Goal: Task Accomplishment & Management: Use online tool/utility

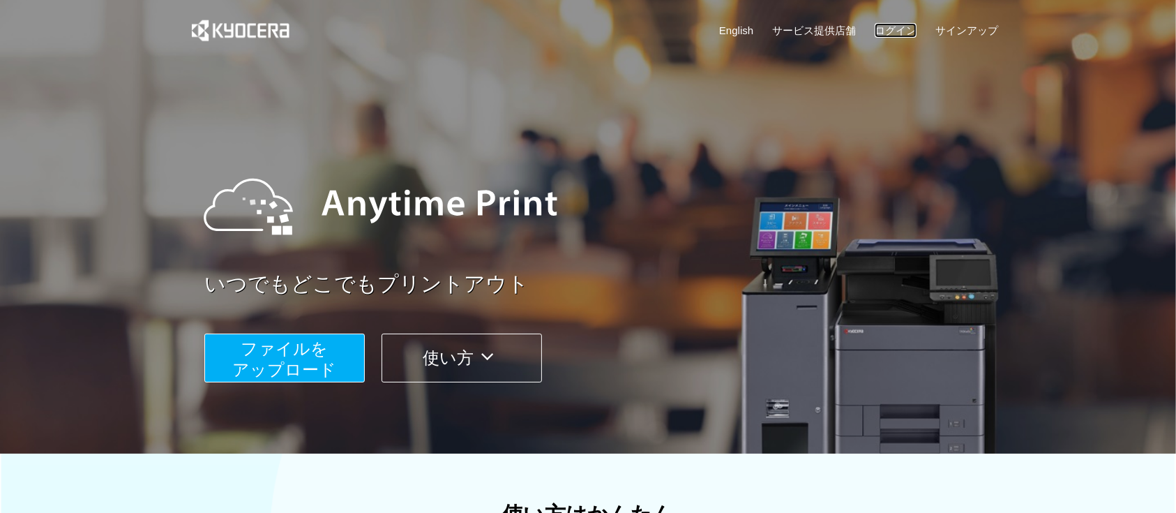
click at [894, 25] on link "ログイン" at bounding box center [896, 30] width 42 height 15
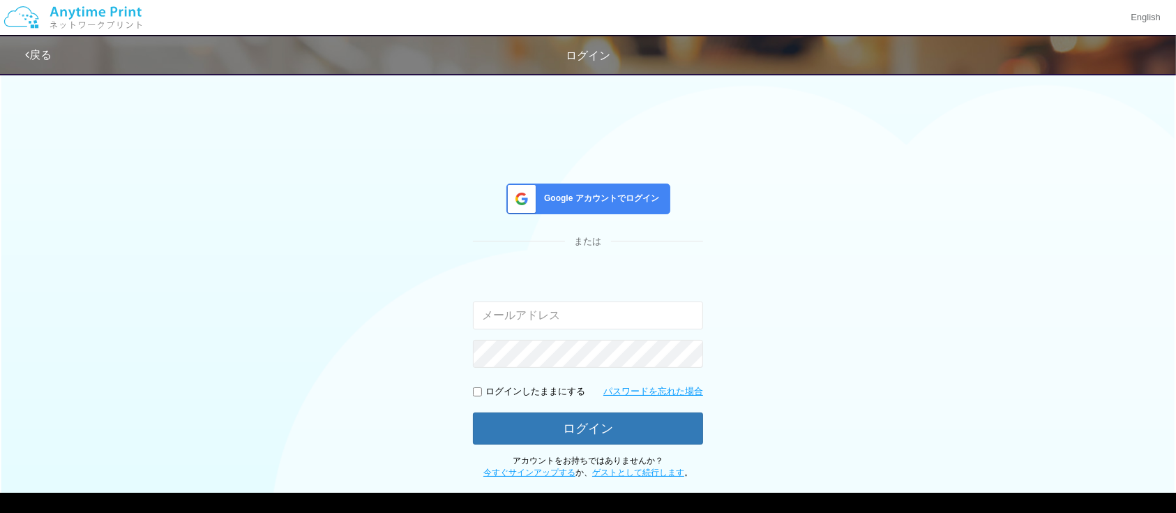
type input "atsushi.yoshida.z@dj.kyocera.com"
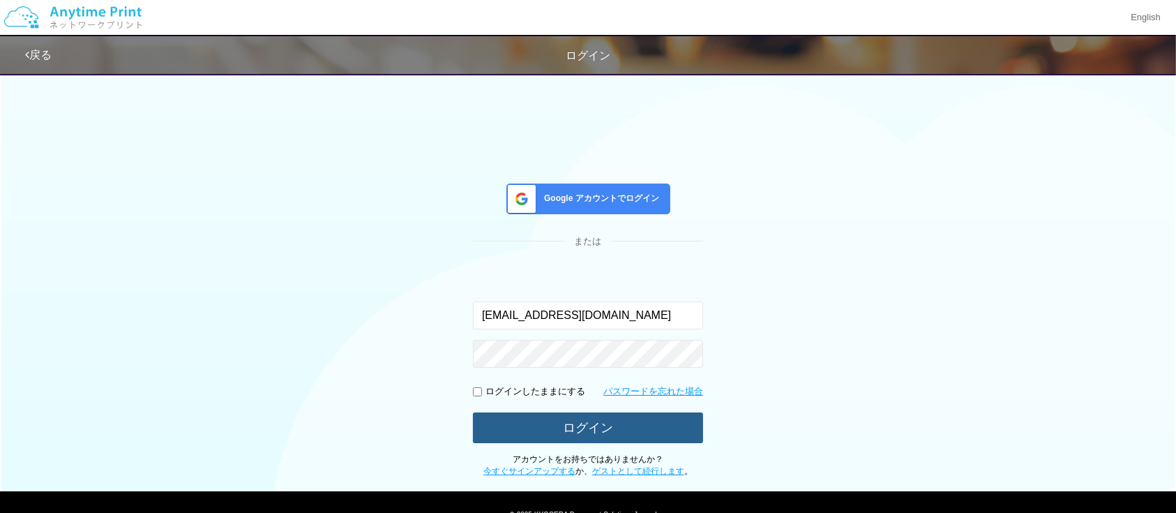
click at [533, 430] on button "ログイン" at bounding box center [588, 427] width 230 height 31
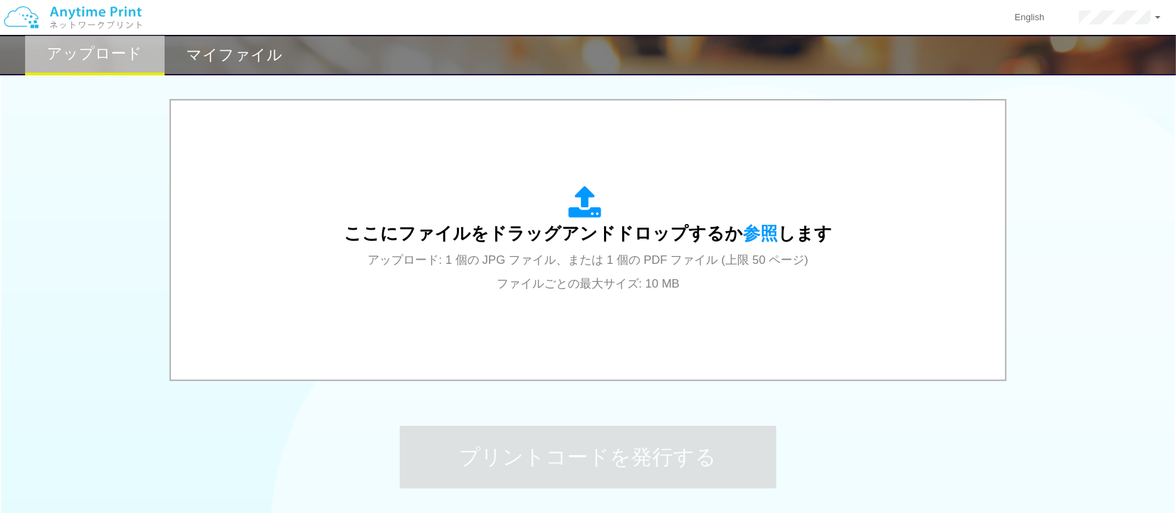
scroll to position [444, 0]
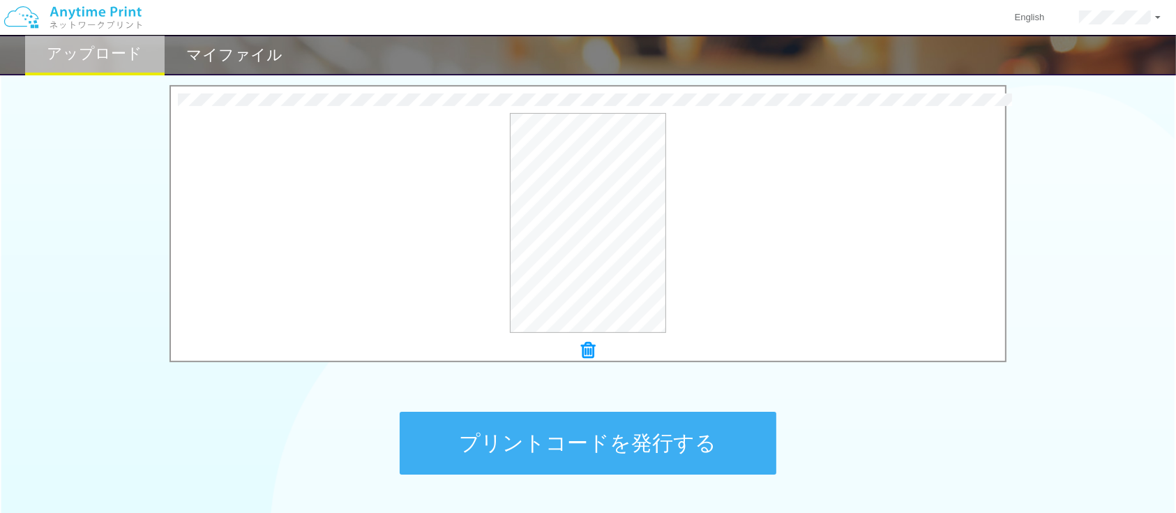
click at [509, 410] on div "プリントコードを発行する" at bounding box center [588, 443] width 419 height 146
click at [558, 433] on button "プリントコードを発行する" at bounding box center [588, 443] width 377 height 63
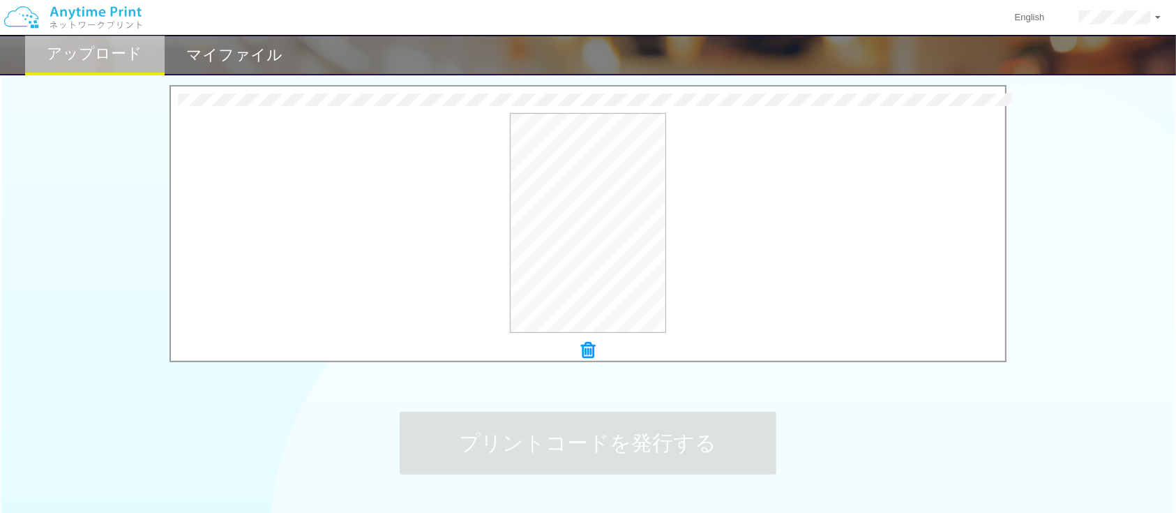
scroll to position [0, 0]
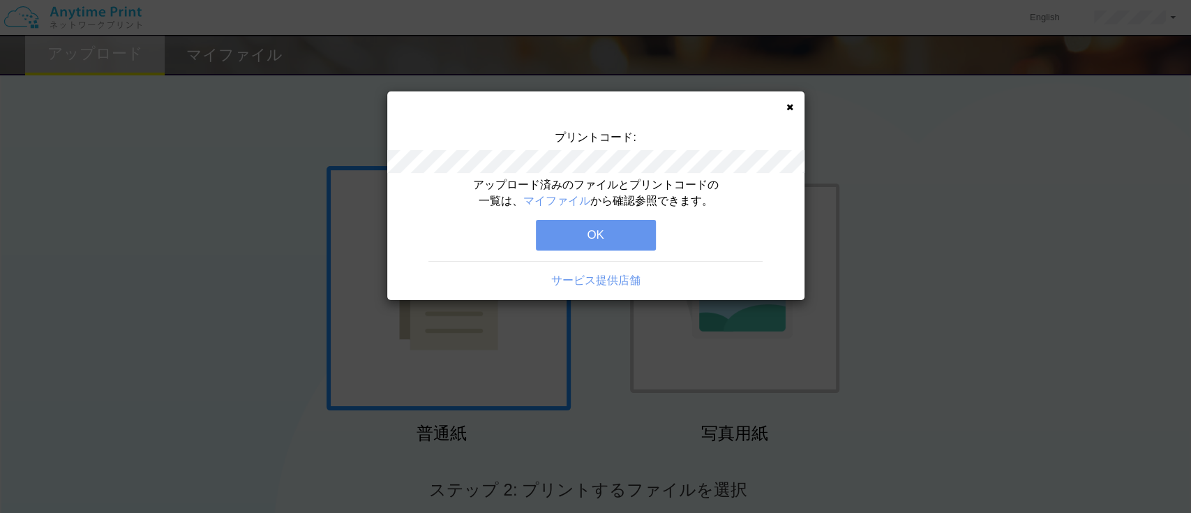
click at [596, 233] on button "OK" at bounding box center [596, 235] width 120 height 31
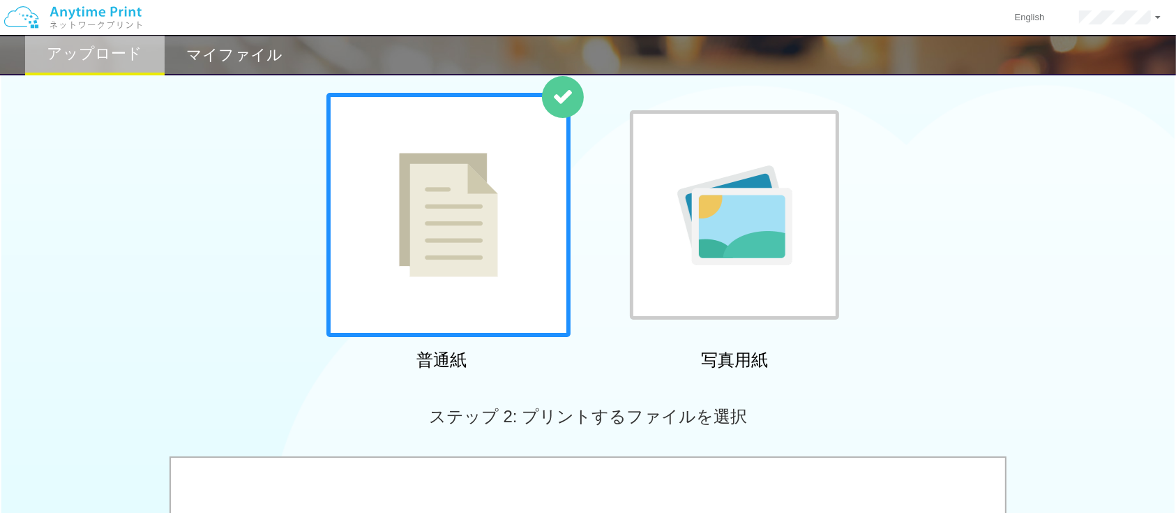
scroll to position [74, 0]
click at [234, 63] on h2 "マイファイル" at bounding box center [234, 55] width 96 height 17
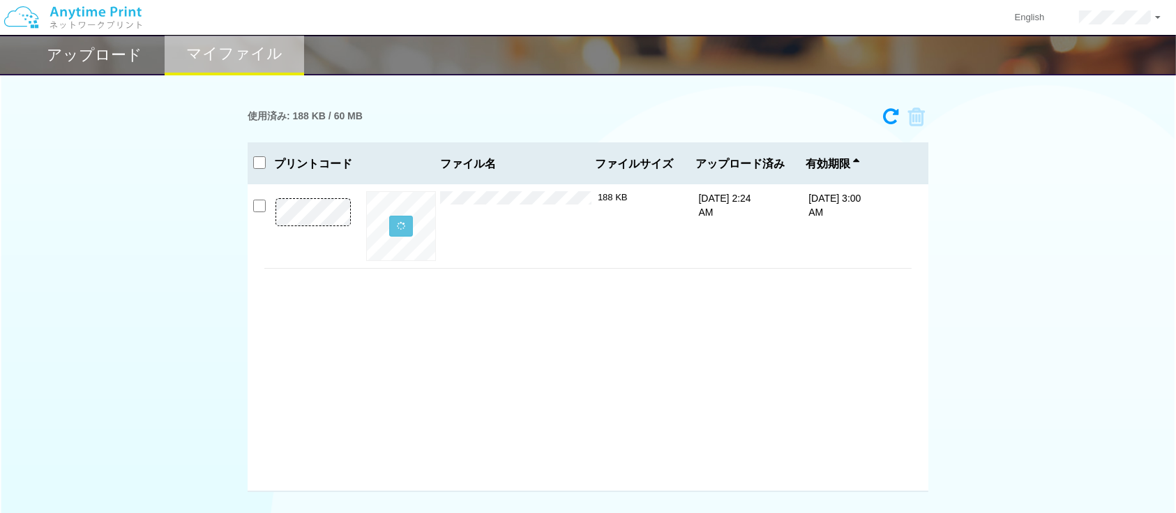
scroll to position [10, 0]
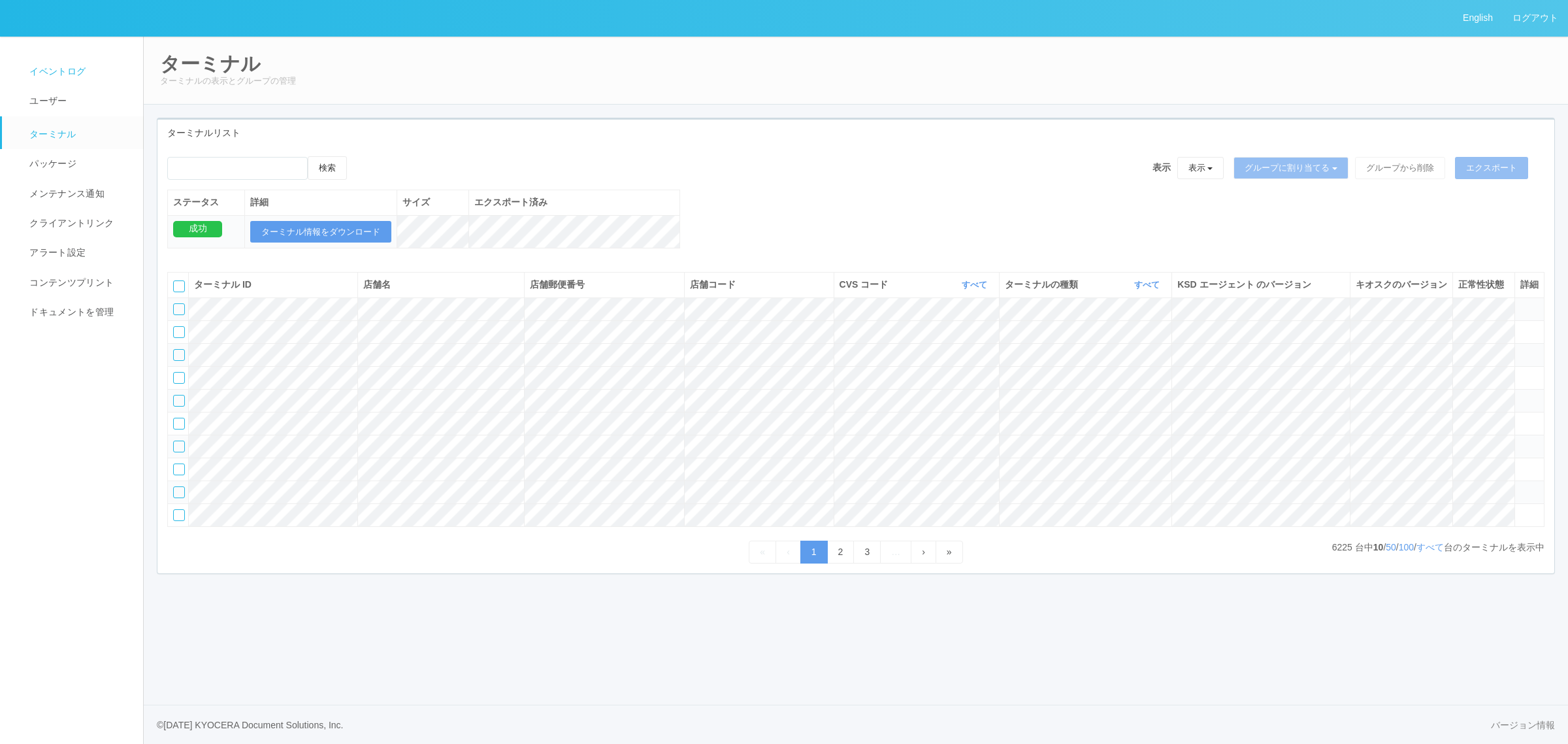
click at [66, 73] on span "イベントログ" at bounding box center [55, 70] width 59 height 10
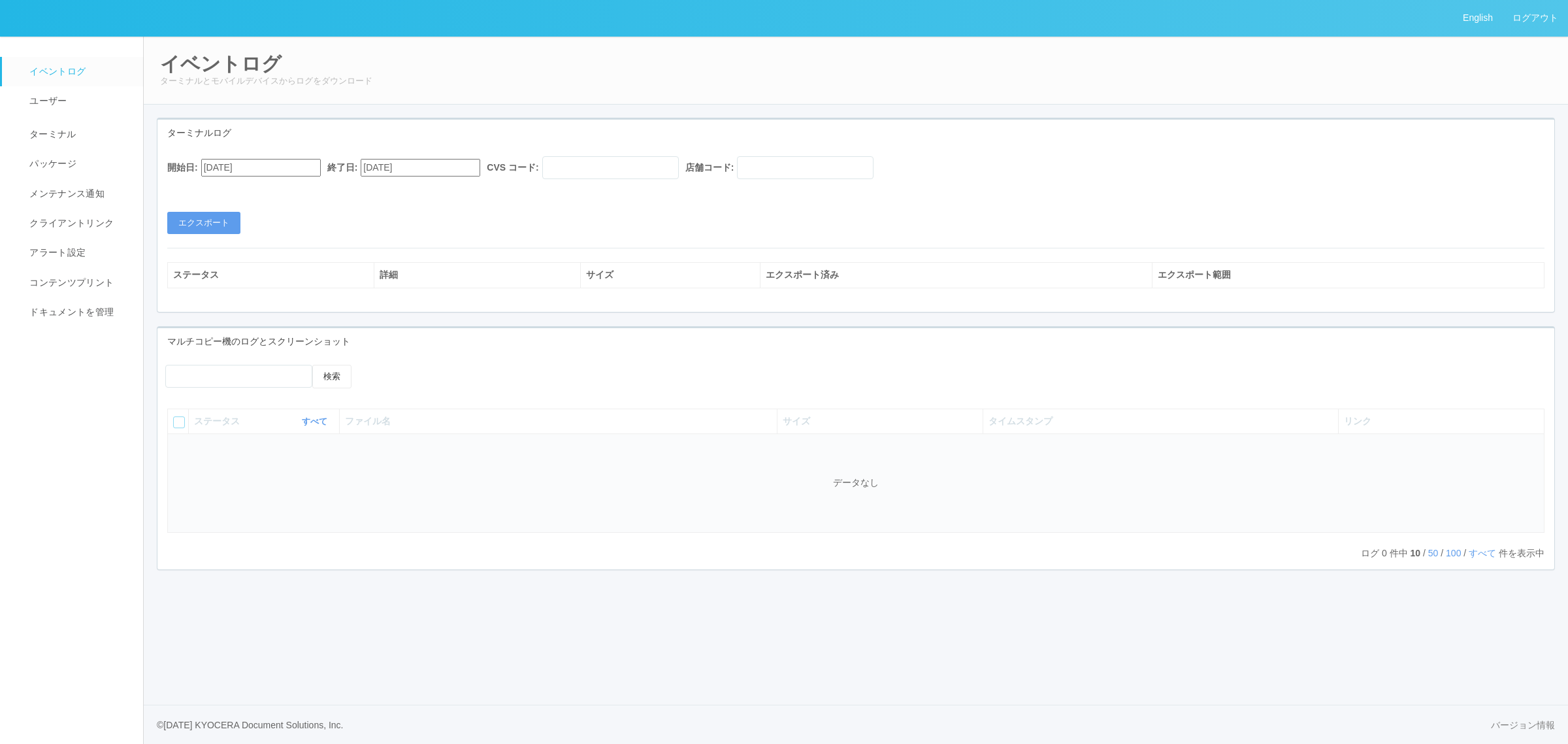
click at [252, 164] on input "[DATE]" at bounding box center [261, 168] width 120 height 18
click at [222, 187] on button "button" at bounding box center [216, 185] width 10 height 4
click at [544, 224] on div "開始日: 08/21/2025 September 2025 Su Mo Tu We Th Fr Sa 31 1 2 3 4 5 6 7 8 9 10 11 …" at bounding box center [855, 195] width 1397 height 78
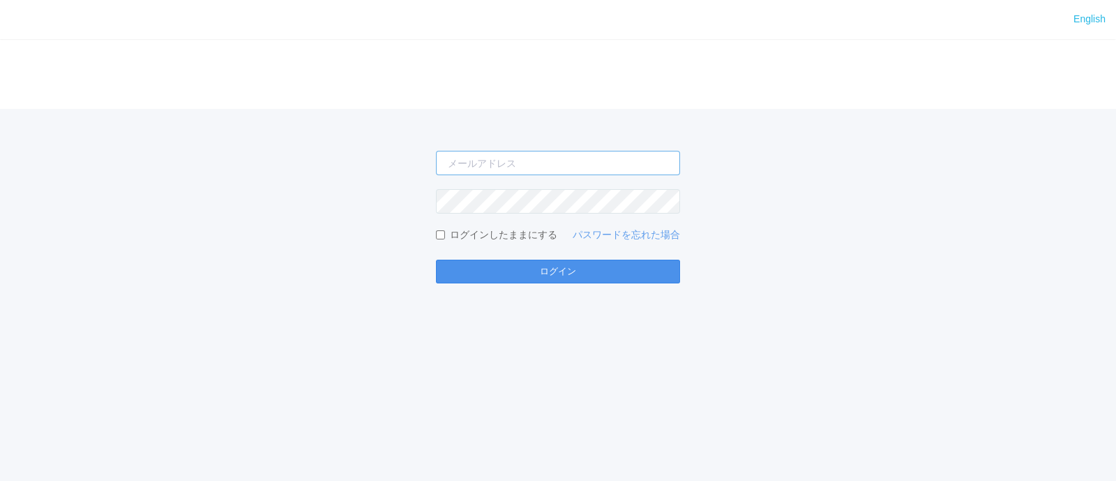
type input "[EMAIL_ADDRESS][DOMAIN_NAME]"
click at [524, 280] on button "ログイン" at bounding box center [558, 272] width 244 height 24
click at [478, 278] on button "ログイン" at bounding box center [558, 272] width 244 height 24
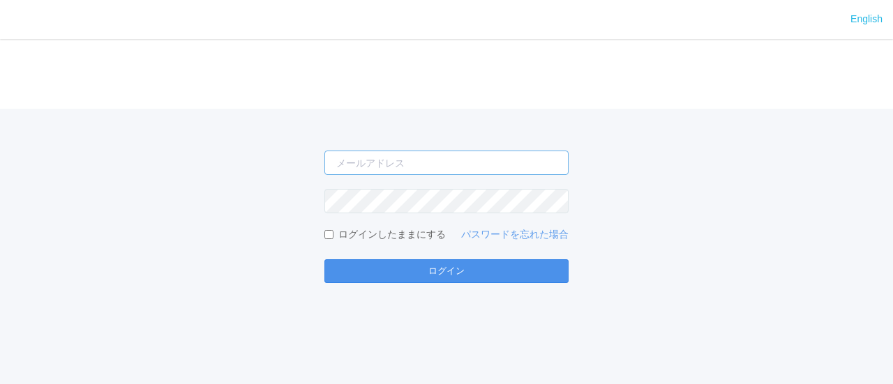
type input "atsushi.yoshida.z@dj.kyocera.com"
click at [412, 271] on button "ログイン" at bounding box center [446, 272] width 244 height 24
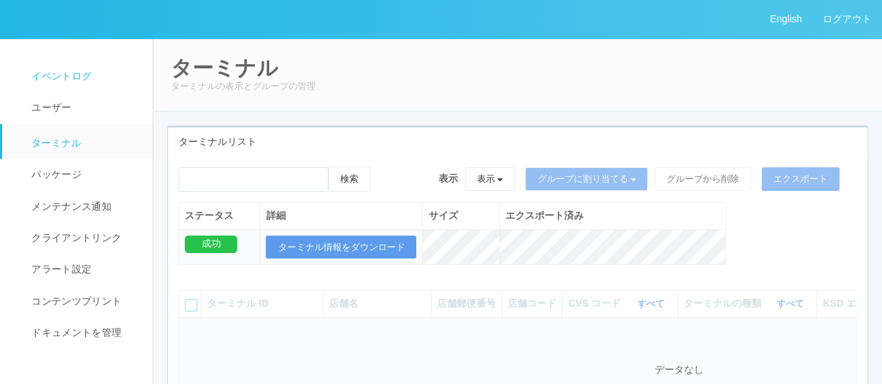
click at [82, 73] on span "イベントログ" at bounding box center [59, 75] width 63 height 11
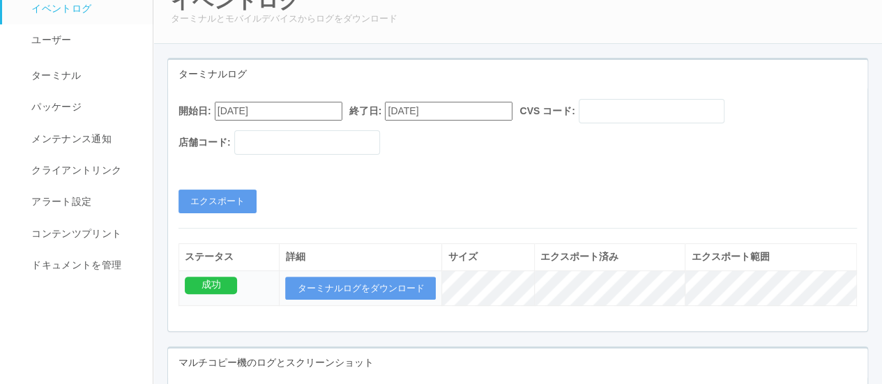
scroll to position [68, 0]
click at [262, 121] on div "開始日: 08/22/2025 終了日: 09/22/2025 CVS コード: 店舗コード:" at bounding box center [518, 129] width 679 height 63
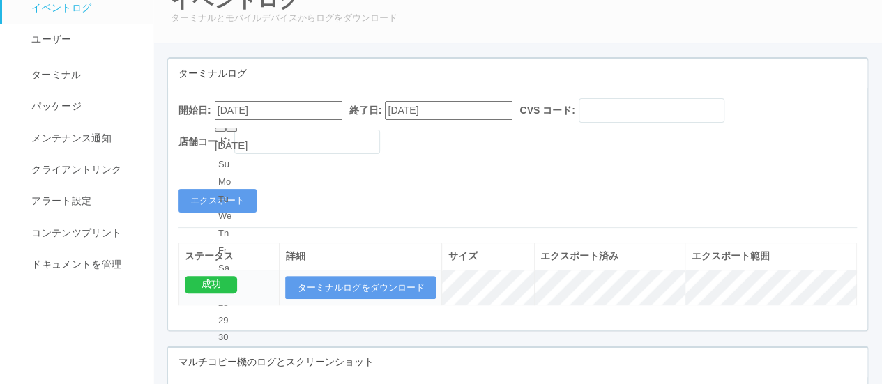
click at [270, 111] on input "08/22/2025" at bounding box center [279, 110] width 128 height 19
click at [237, 132] on button "button" at bounding box center [231, 130] width 11 height 4
type input "09/22/2025"
click at [415, 182] on div "開始日: 09/22/2025 終了日: 09/22/2025 CVS コード: 店舗コード: エクスポート" at bounding box center [518, 155] width 700 height 114
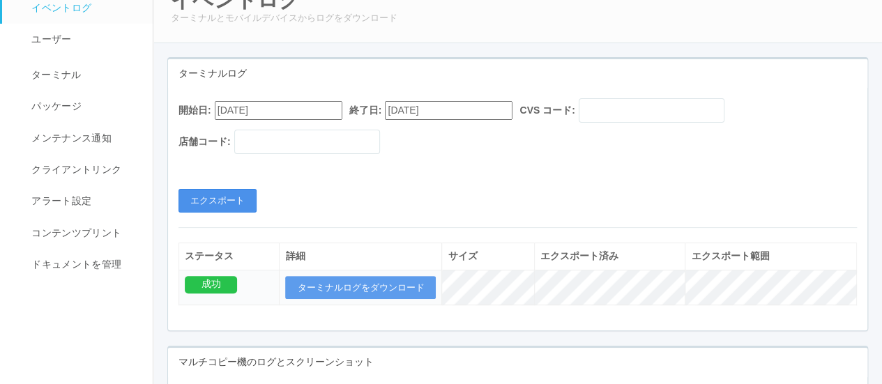
click at [226, 197] on button "エクスポート" at bounding box center [218, 201] width 78 height 24
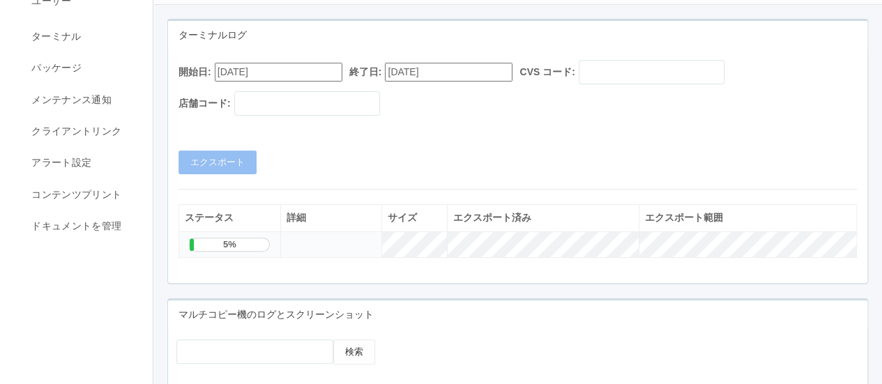
scroll to position [104, 0]
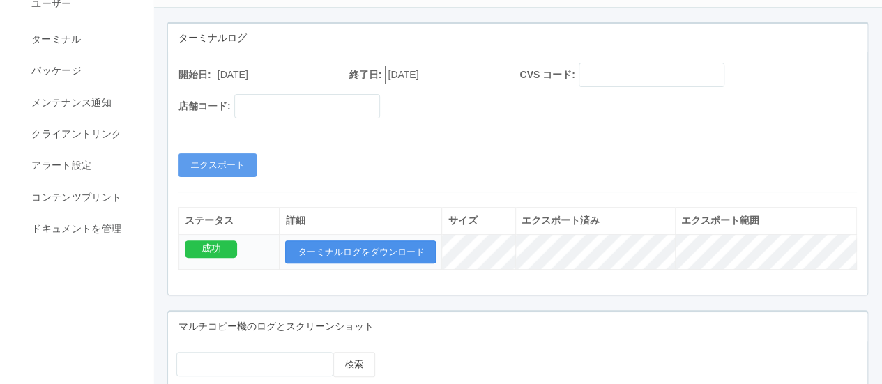
click at [384, 246] on button "ターミナルログをダウンロード" at bounding box center [360, 253] width 151 height 24
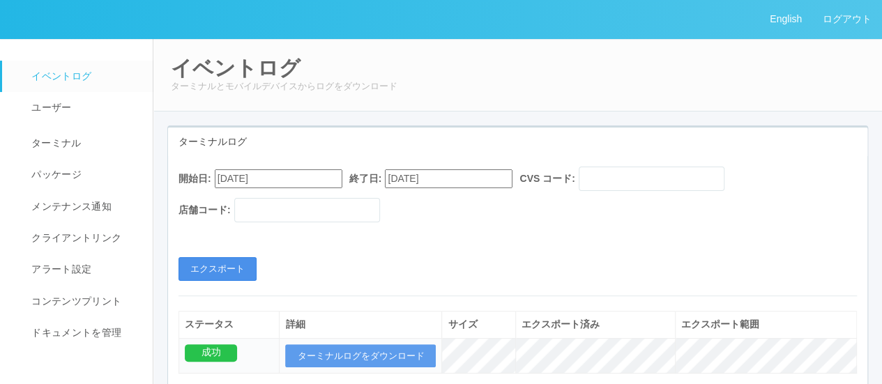
click at [220, 269] on button "エクスポート" at bounding box center [218, 269] width 78 height 24
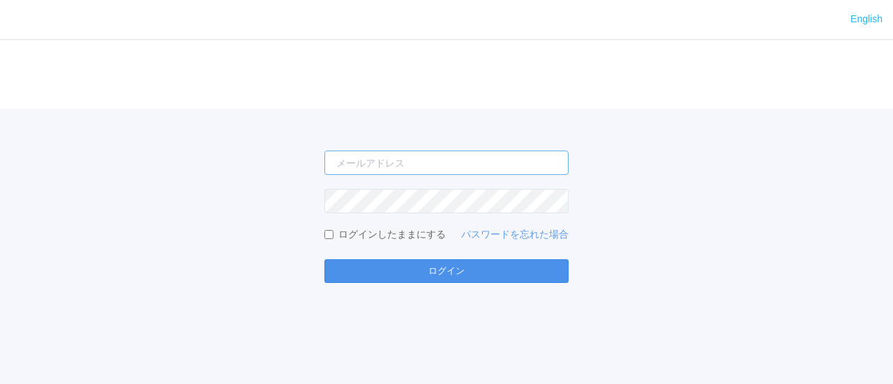
type input "[PERSON_NAME][EMAIL_ADDRESS][DOMAIN_NAME]"
click at [377, 280] on button "ログイン" at bounding box center [446, 272] width 244 height 24
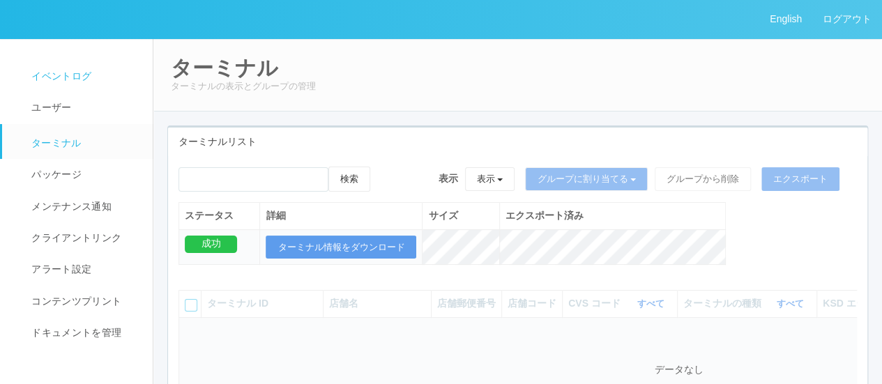
click at [112, 76] on link "イベントログ" at bounding box center [83, 76] width 163 height 31
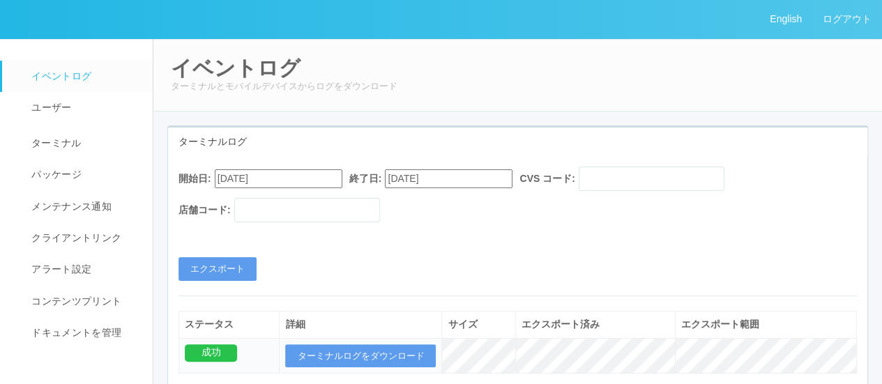
click at [300, 178] on input "08/22/2025" at bounding box center [279, 179] width 128 height 19
click at [248, 206] on div "August 2025" at bounding box center [231, 214] width 33 height 16
click at [237, 200] on button "button" at bounding box center [231, 198] width 11 height 4
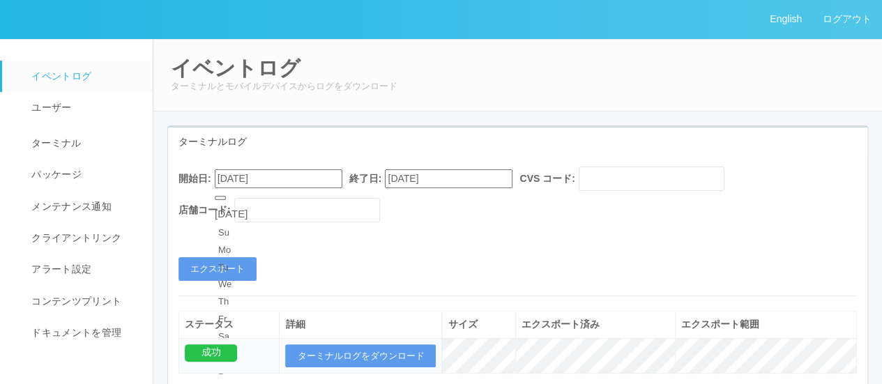
type input "09/22/2025"
click at [479, 234] on div "開始日: 09/22/2025 終了日: 09/22/2025 CVS コード: 店舗コード: エクスポート" at bounding box center [518, 224] width 700 height 114
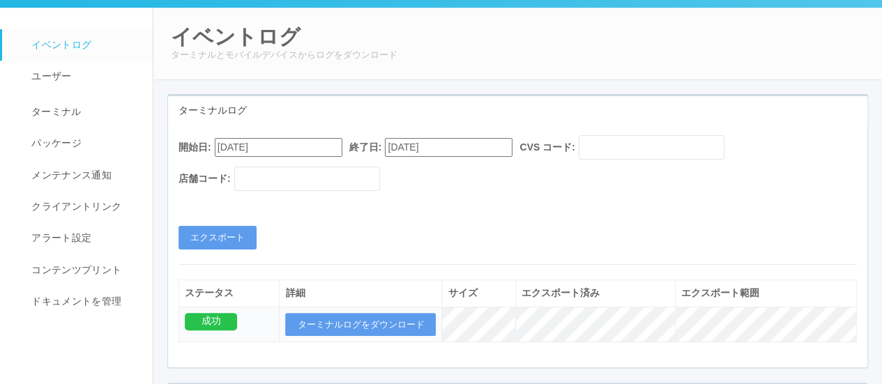
scroll to position [32, 0]
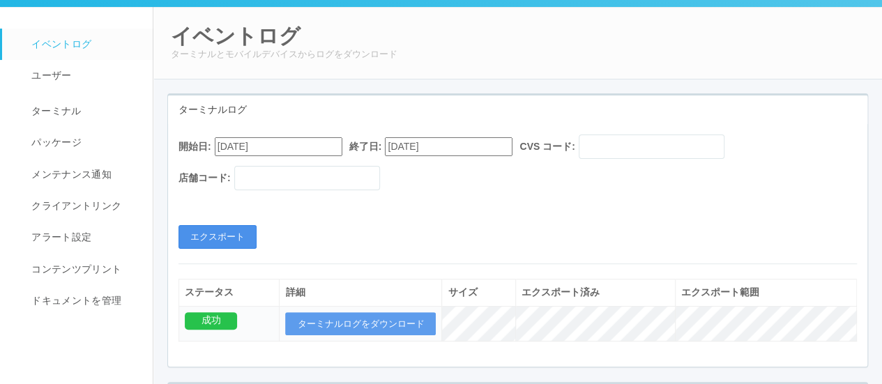
click at [244, 233] on button "エクスポート" at bounding box center [218, 237] width 78 height 24
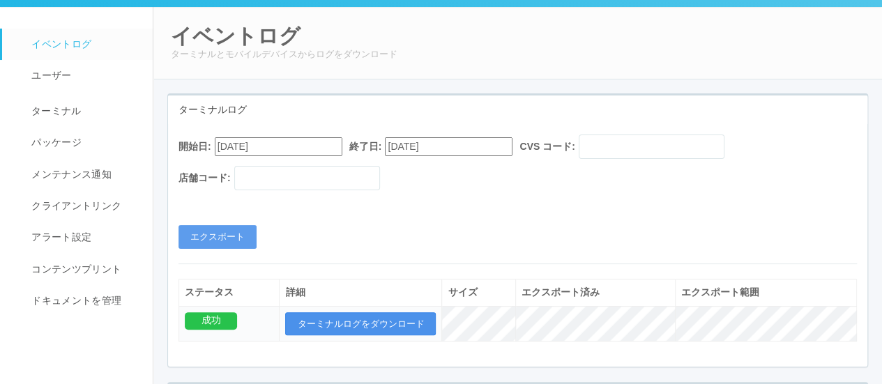
click at [367, 313] on button "ターミナルログをダウンロード" at bounding box center [360, 325] width 151 height 24
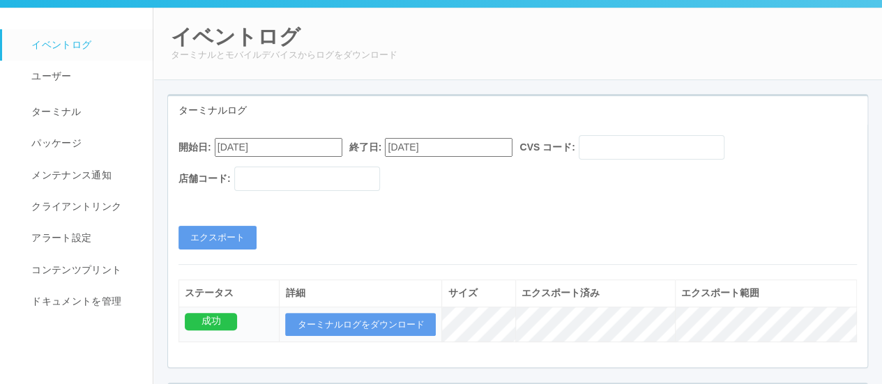
scroll to position [0, 0]
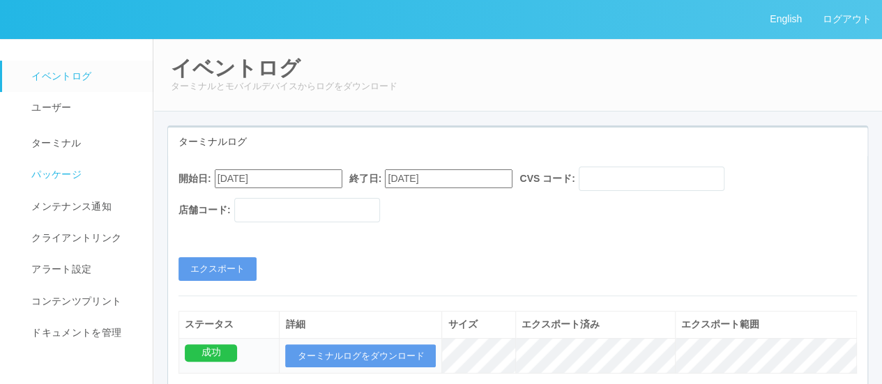
click at [43, 172] on span "パッケージ" at bounding box center [55, 174] width 54 height 11
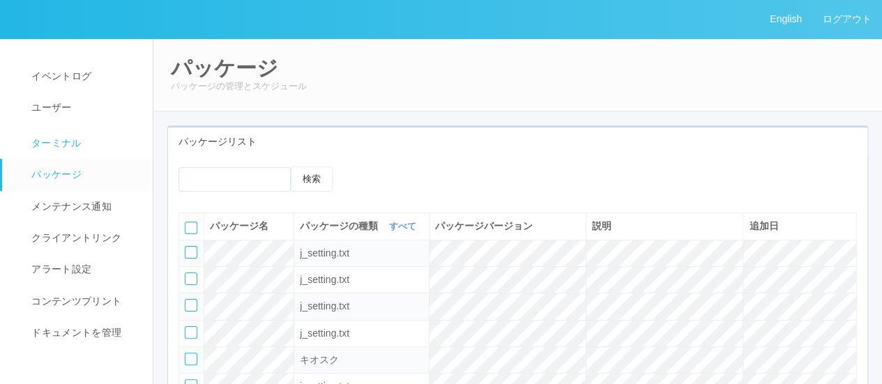
click at [84, 137] on link "ターミナル" at bounding box center [83, 141] width 163 height 35
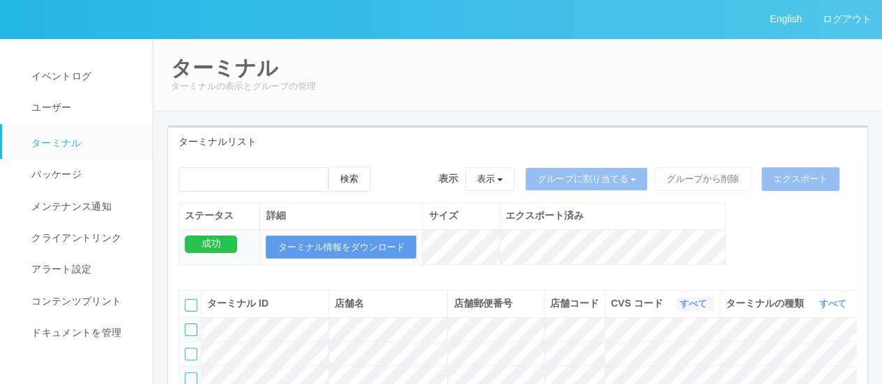
click at [690, 309] on link "すべて" at bounding box center [695, 304] width 31 height 10
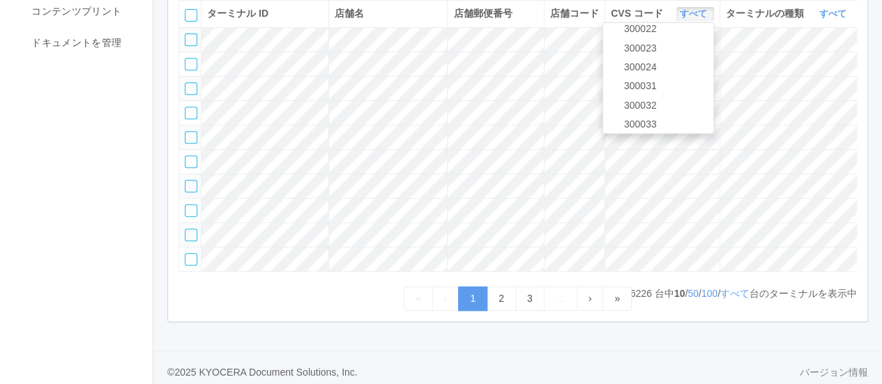
scroll to position [601, 0]
click at [666, 130] on link "961762" at bounding box center [658, 120] width 110 height 19
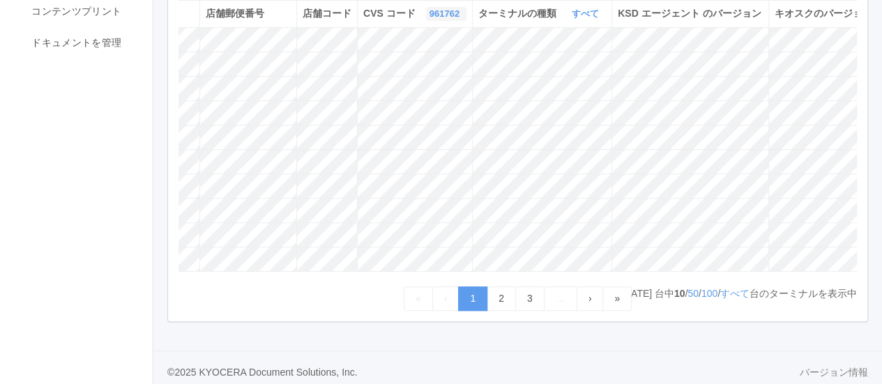
scroll to position [0, 365]
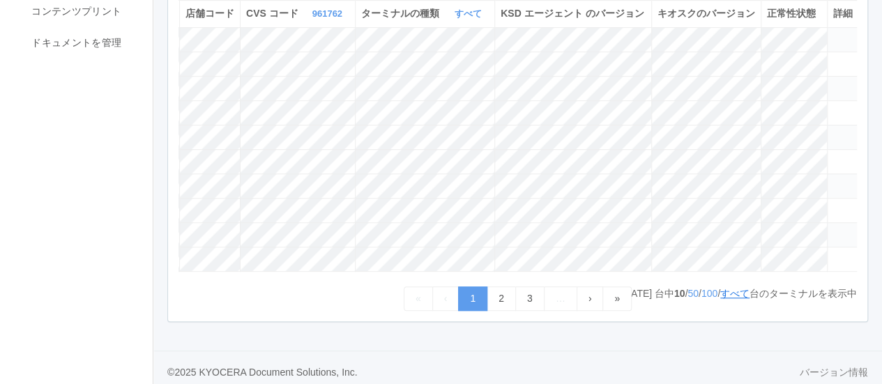
click at [734, 299] on link "すべて" at bounding box center [735, 293] width 29 height 11
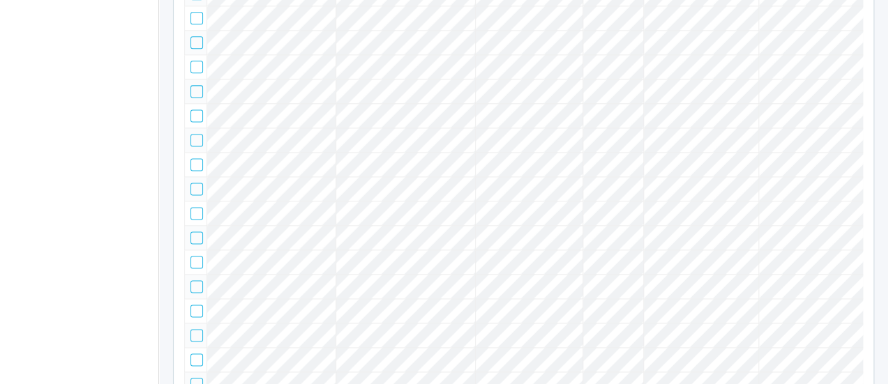
scroll to position [0, 398]
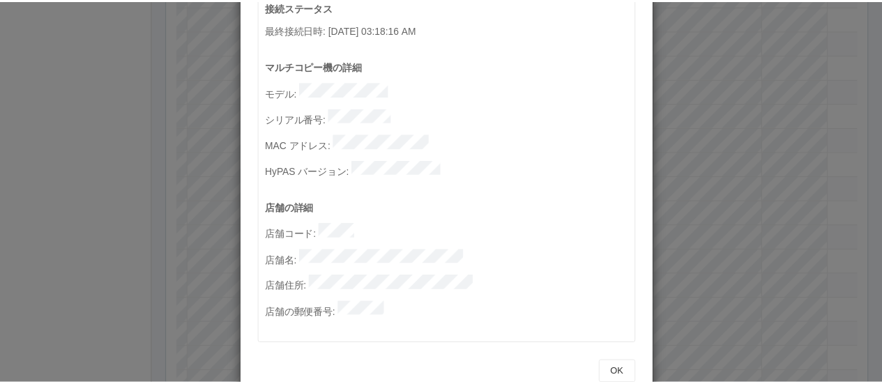
scroll to position [0, 0]
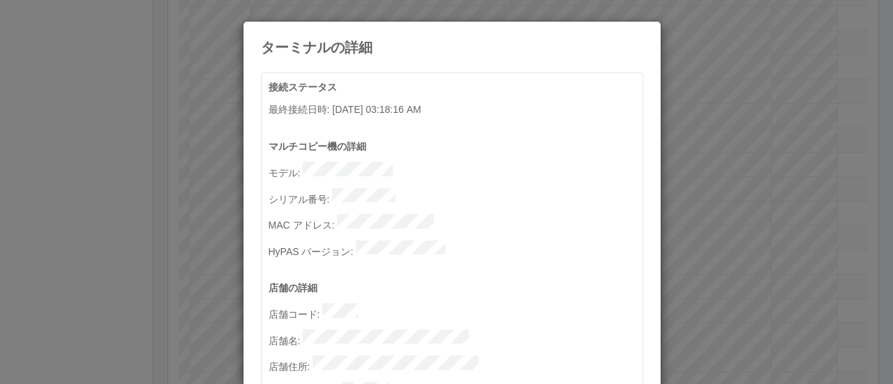
click at [625, 33] on div "ターミナルの詳細" at bounding box center [451, 38] width 417 height 33
click at [643, 32] on icon at bounding box center [643, 32] width 0 height 0
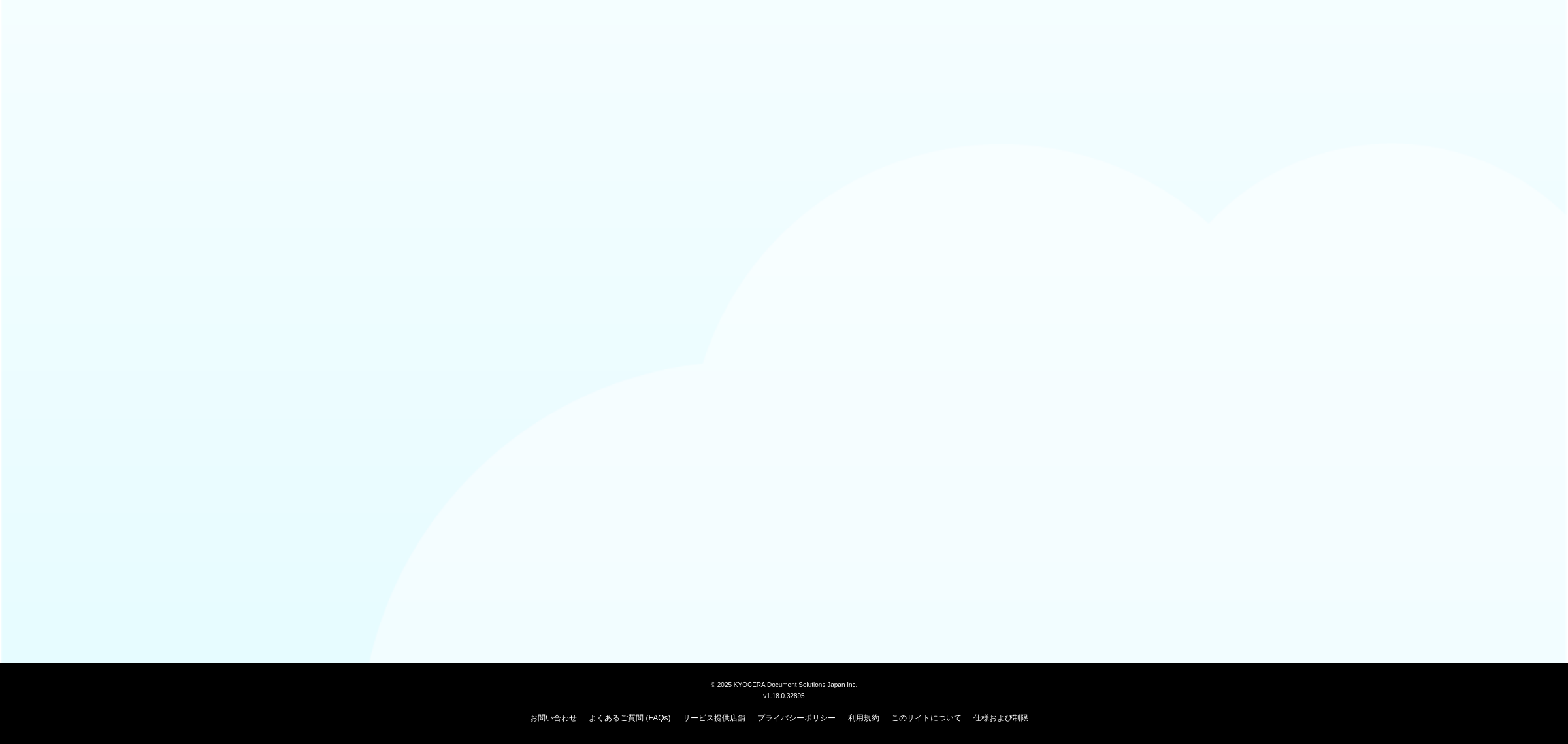
click at [255, 134] on body "© [DATE] KYOCERA Document Solutions Japan Inc. v1.18.0.32895 お問い合わせ よくあるご質問 (FA…" at bounding box center [784, 372] width 1568 height 744
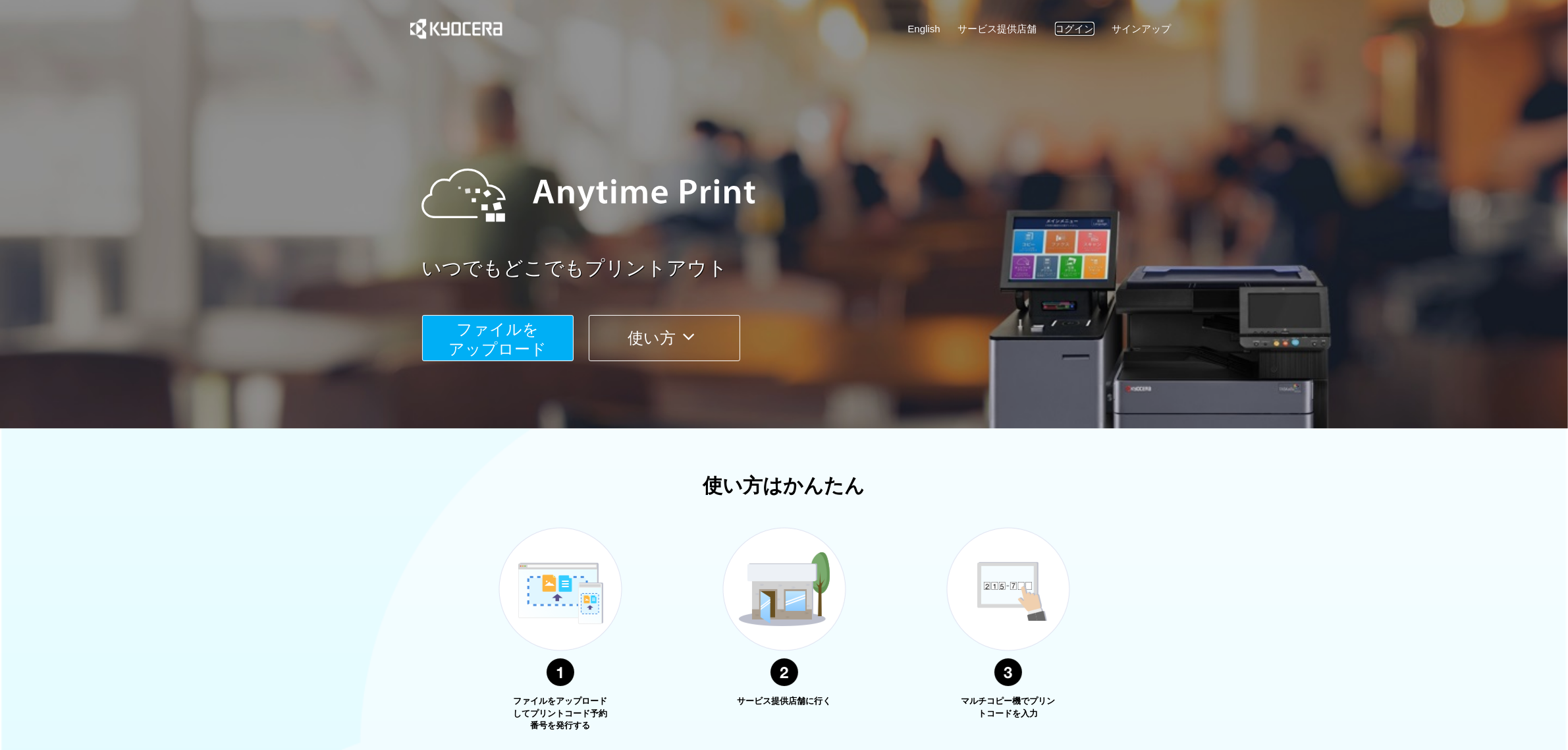
click at [1061, 27] on link "ログイン" at bounding box center [1075, 28] width 40 height 14
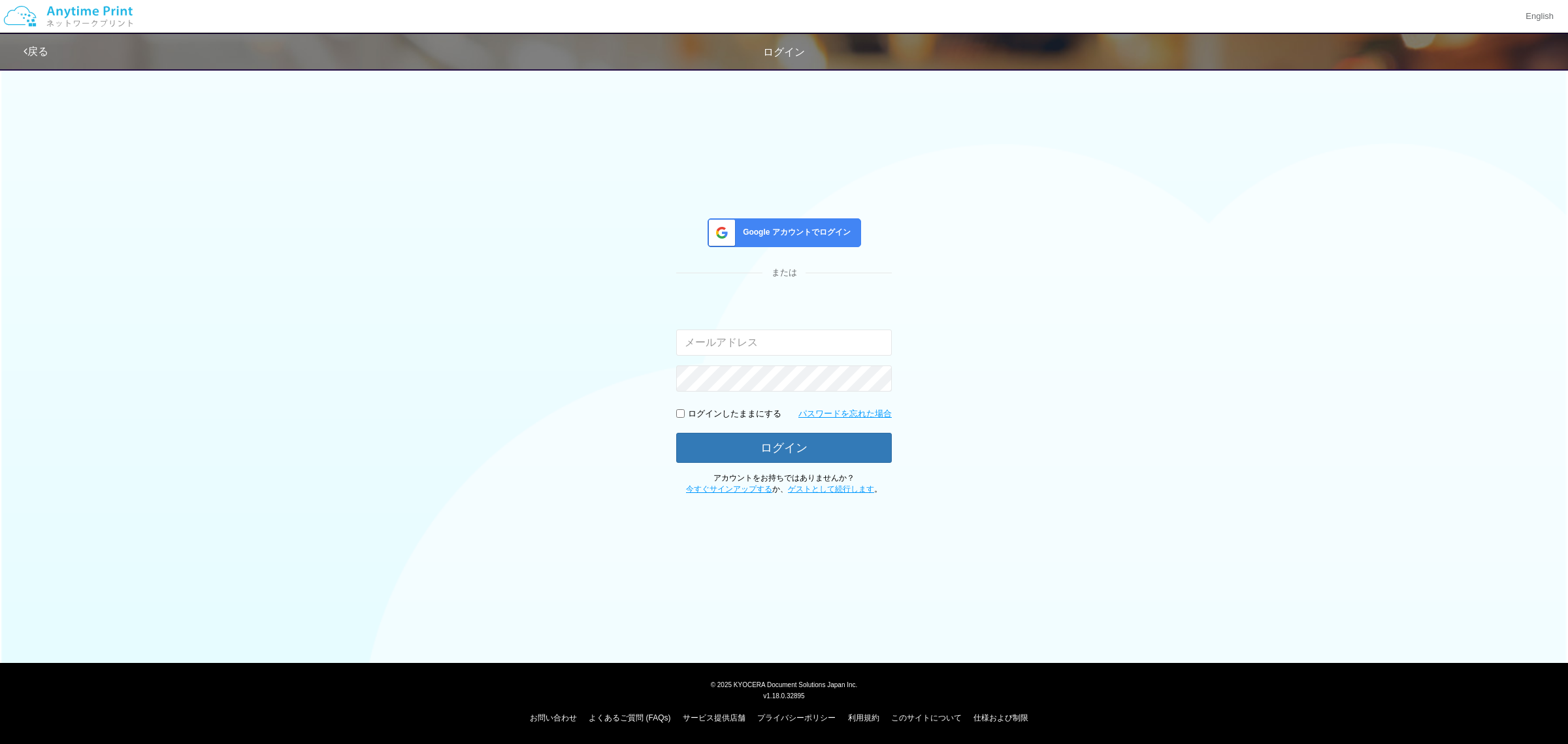
type input "[EMAIL_ADDRESS][DOMAIN_NAME]"
click at [733, 451] on button "ログイン" at bounding box center [784, 447] width 215 height 29
